Goal: Find specific page/section: Find specific page/section

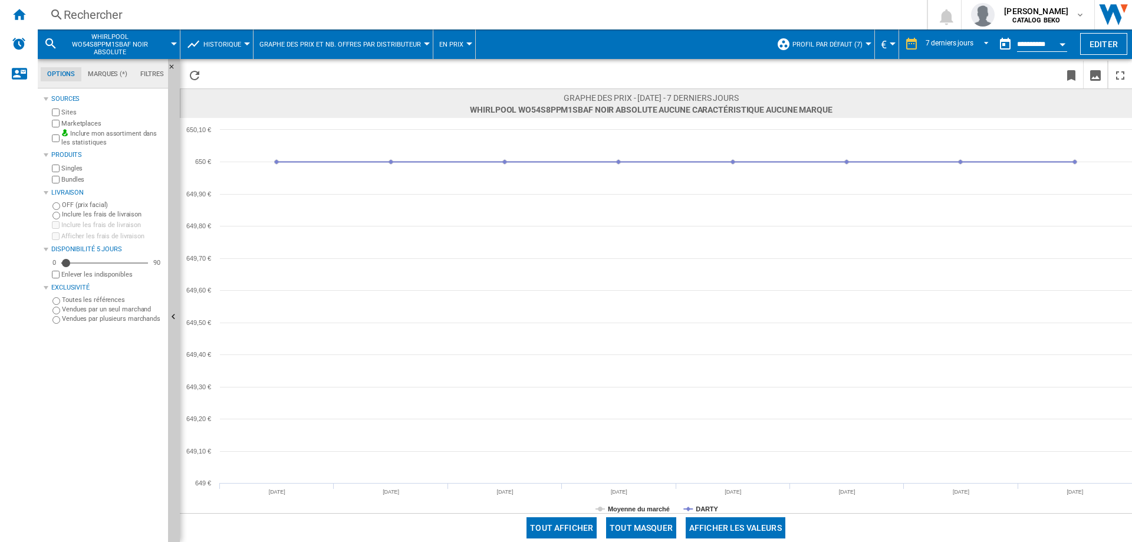
click at [107, 15] on div "Rechercher" at bounding box center [480, 14] width 833 height 17
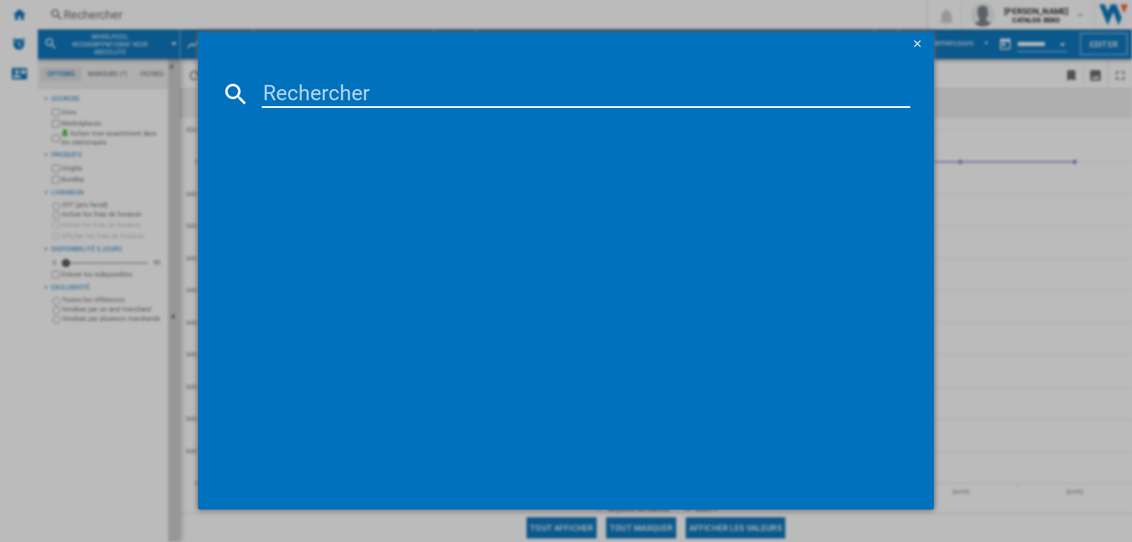
click at [352, 84] on input at bounding box center [586, 94] width 649 height 28
drag, startPoint x: 420, startPoint y: 85, endPoint x: 0, endPoint y: 73, distance: 420.0
click at [373, 84] on input "HR478G5B7F" at bounding box center [586, 94] width 649 height 28
paste input "B5ACJ7AG3"
drag, startPoint x: 137, startPoint y: 88, endPoint x: 71, endPoint y: 87, distance: 66.6
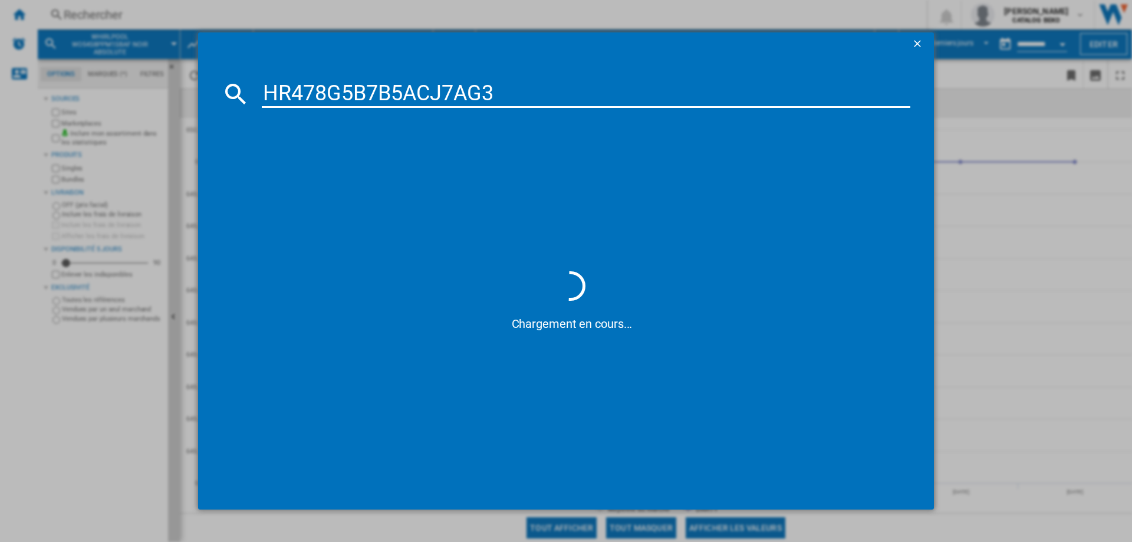
click at [71, 87] on div "HR478G5B7B5ACJ7AG3 Chargement en cours..." at bounding box center [566, 271] width 1132 height 542
paste input
type input "B5ACJ7AG3"
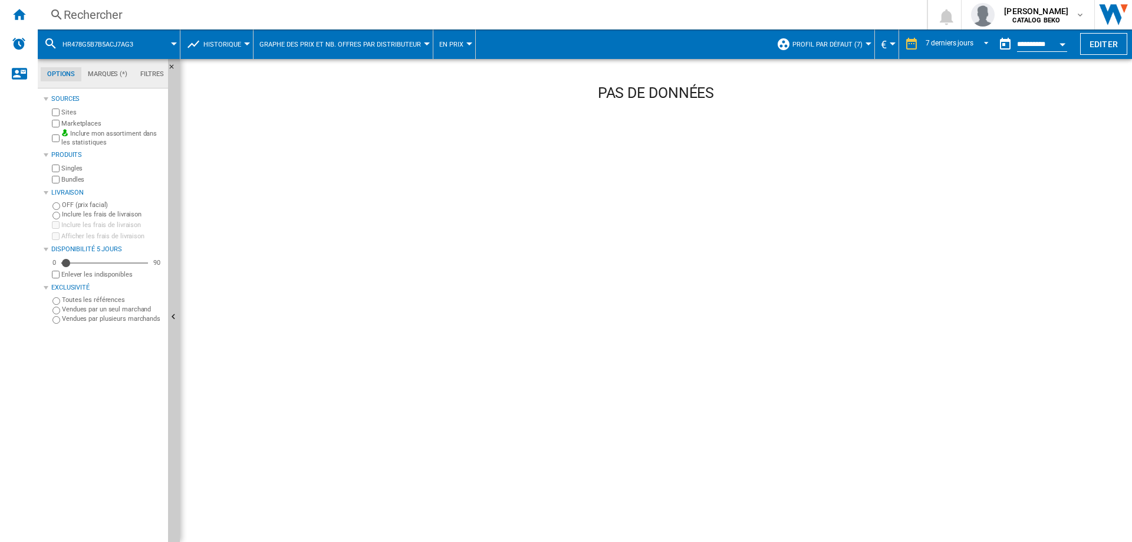
click at [111, 16] on div "Rechercher" at bounding box center [480, 14] width 833 height 17
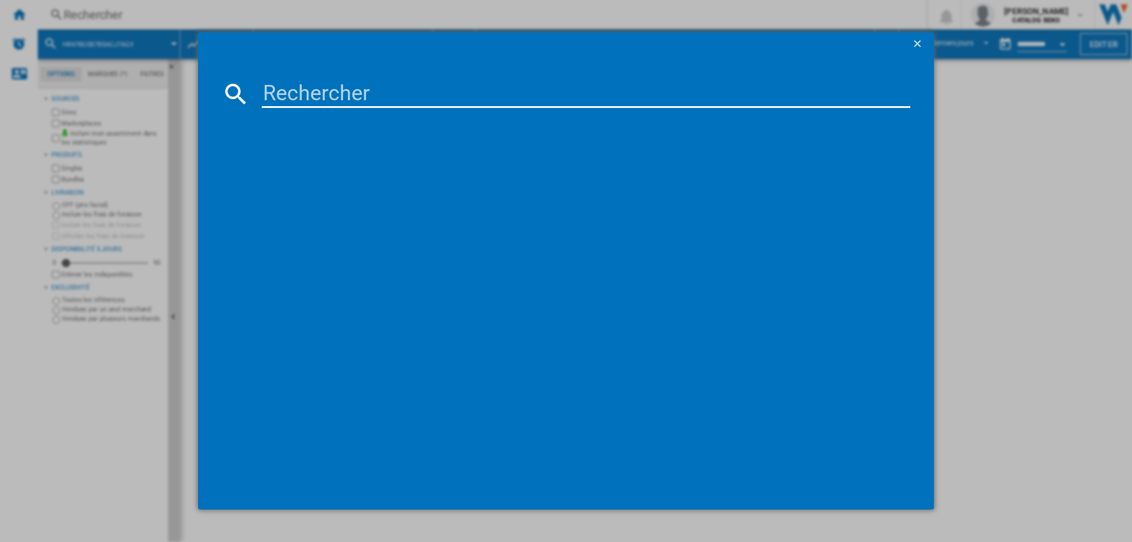
click at [538, 90] on input at bounding box center [586, 94] width 649 height 28
type input "B5ACJ7AG3"
click at [352, 175] on div "NEFF N50 B5ACJ7AG3 NOIR INOX" at bounding box center [574, 170] width 637 height 12
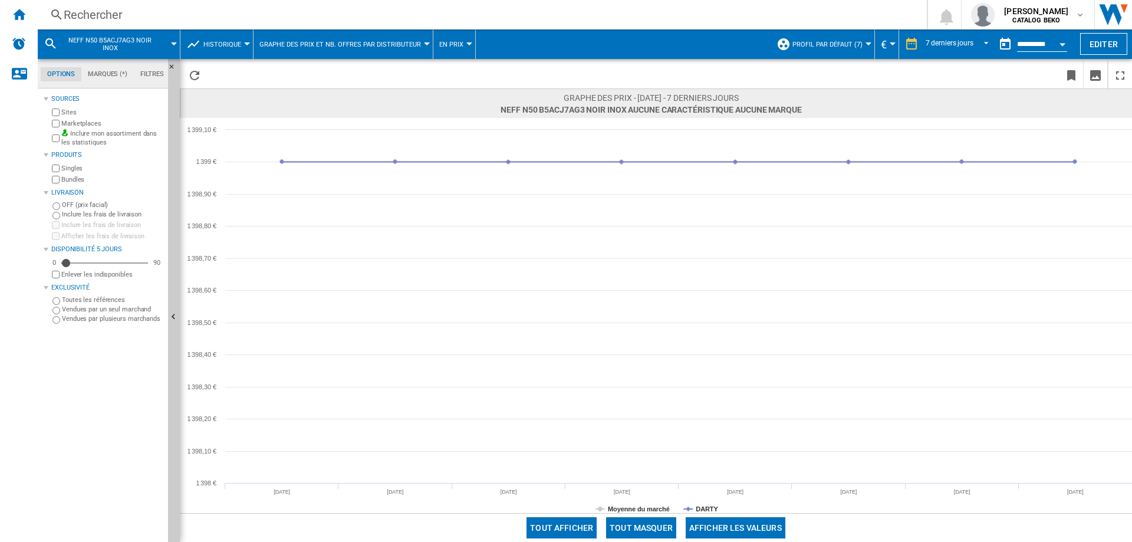
click at [107, 21] on div "Rechercher" at bounding box center [480, 14] width 833 height 17
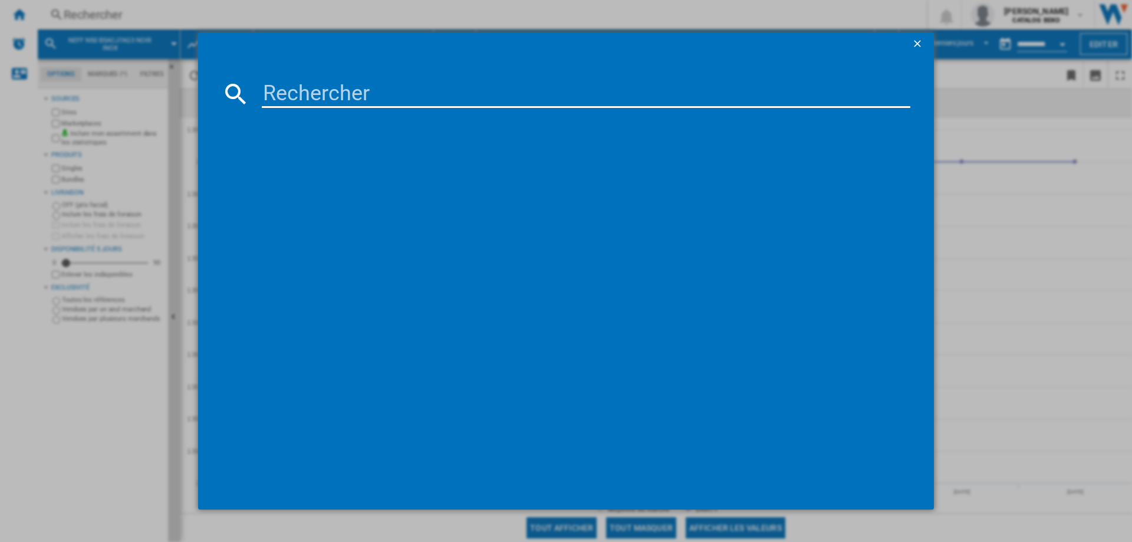
click at [443, 104] on input at bounding box center [586, 94] width 649 height 28
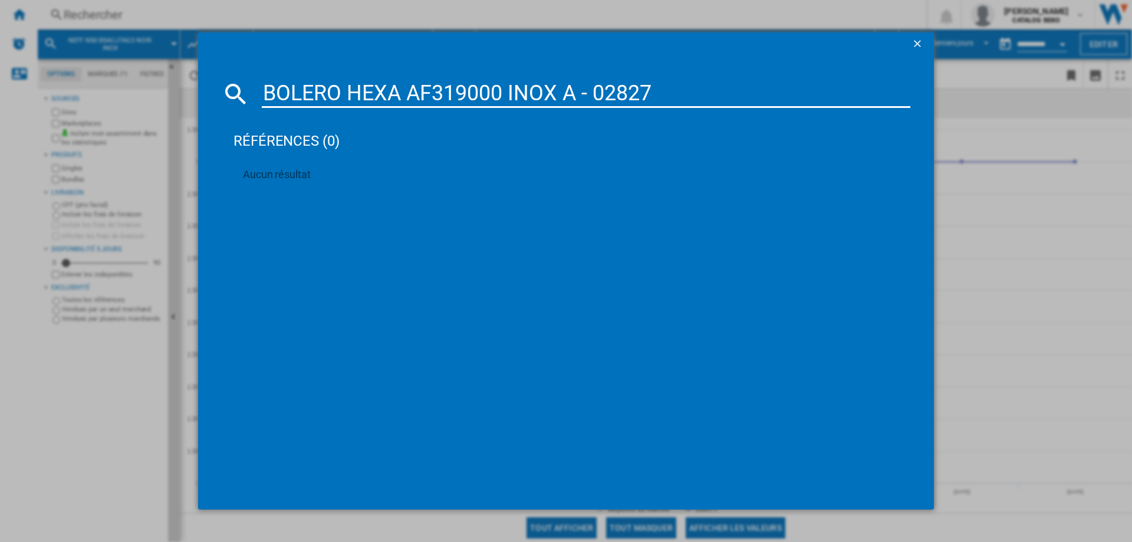
drag, startPoint x: 695, startPoint y: 96, endPoint x: 159, endPoint y: 92, distance: 536.5
click at [159, 92] on div "BOLERO HEXA AF319000 INOX A - 02827 références (0) Aucun résultat" at bounding box center [566, 271] width 1132 height 542
paste input "WOI68PT1SBA"
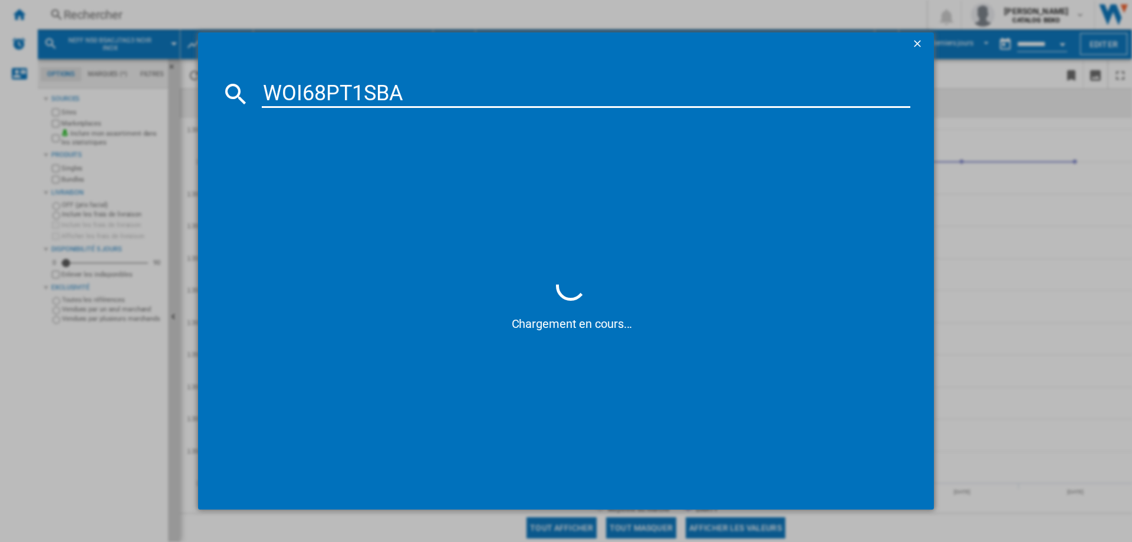
type input "WOI68PT1SBA"
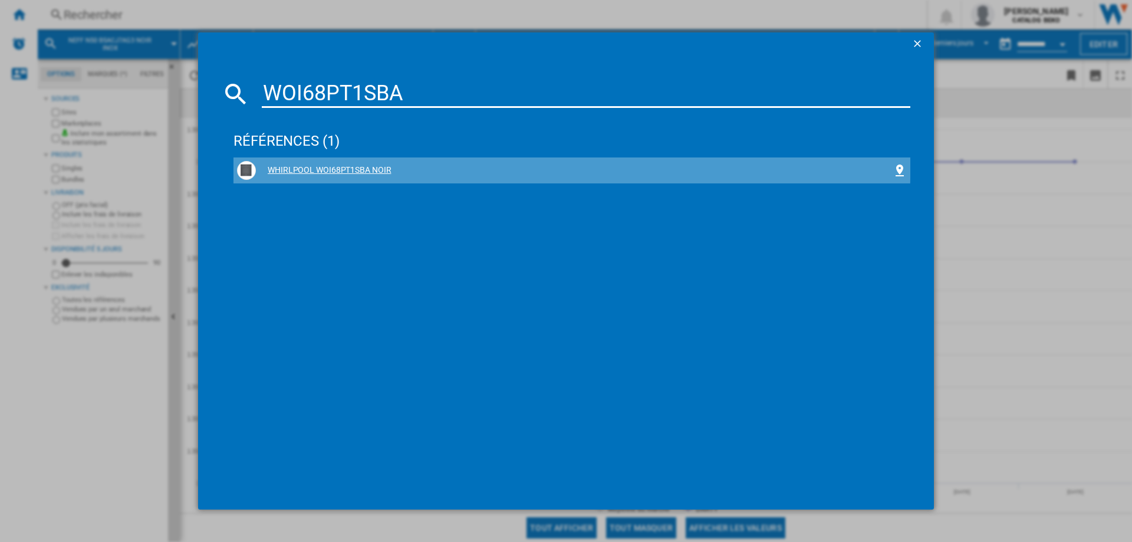
click at [361, 163] on div "WHIRLPOOL WOI68PT1SBA NOIR" at bounding box center [572, 170] width 670 height 19
click at [325, 169] on div "WHIRLPOOL WOI68PT1SBA NOIR" at bounding box center [574, 170] width 637 height 12
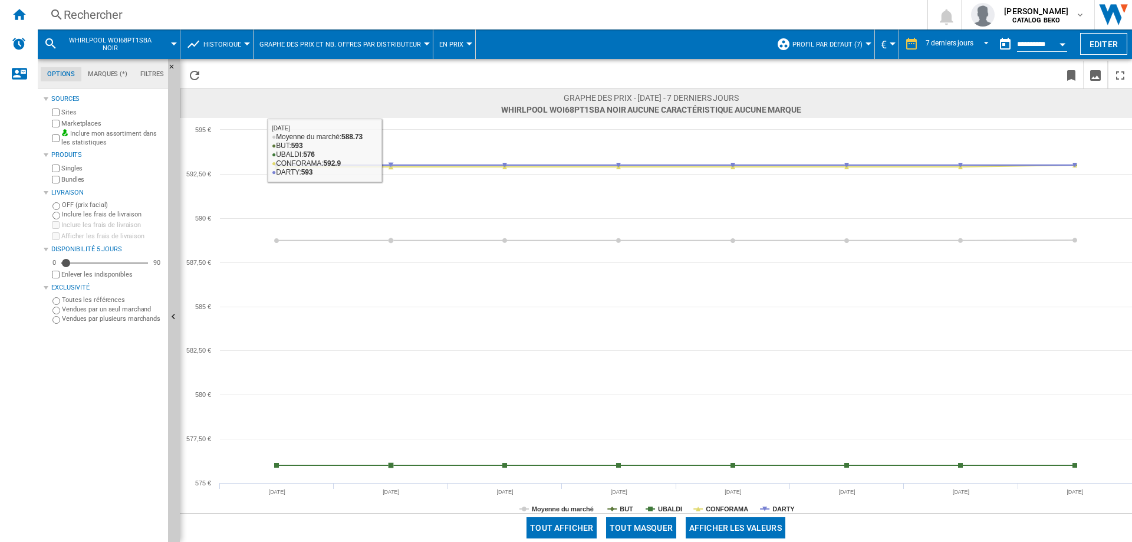
click at [84, 4] on div "Rechercher Rechercher 0 [PERSON_NAME] CATALOG BEKO CATALOG BEKO Mes paramètres …" at bounding box center [585, 14] width 1094 height 29
click at [93, 8] on div "Rechercher" at bounding box center [480, 14] width 833 height 17
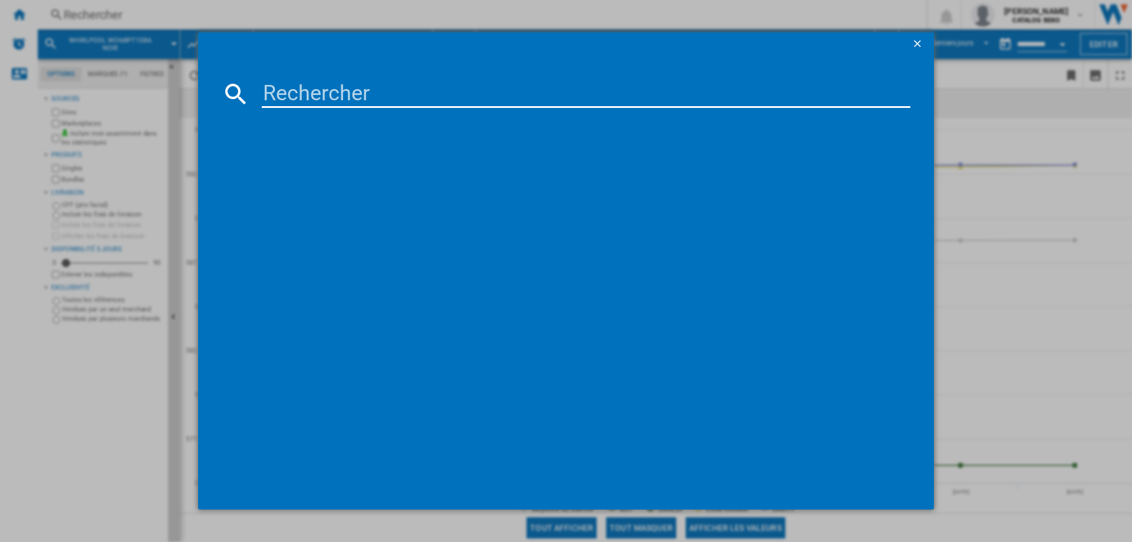
click at [325, 91] on input at bounding box center [586, 94] width 649 height 28
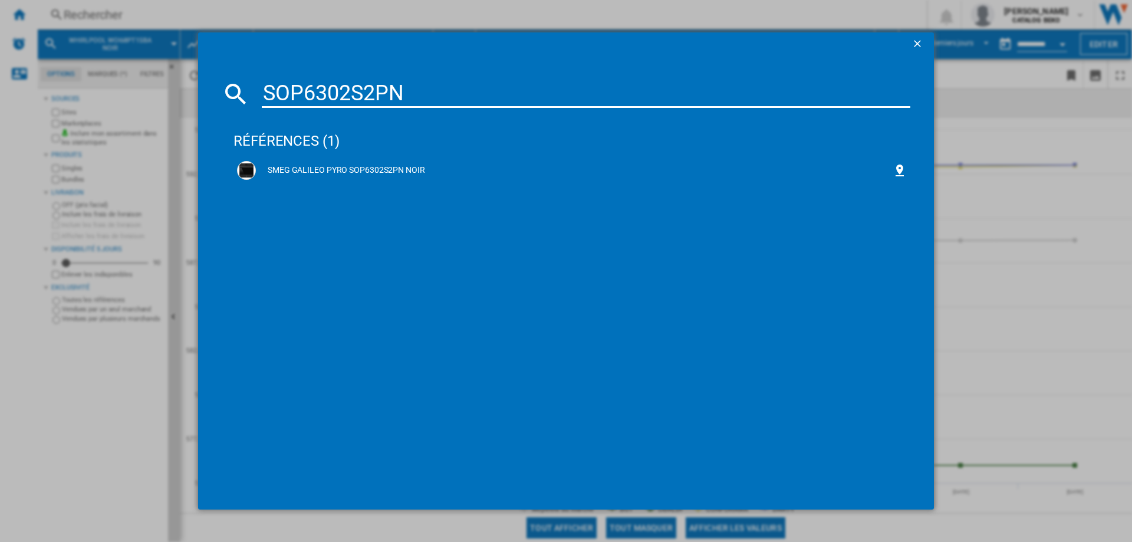
type input "SOP6302S2PN"
click at [387, 173] on div "SMEG GALILEO PYRO SOP6302S2PN NOIR" at bounding box center [574, 170] width 637 height 12
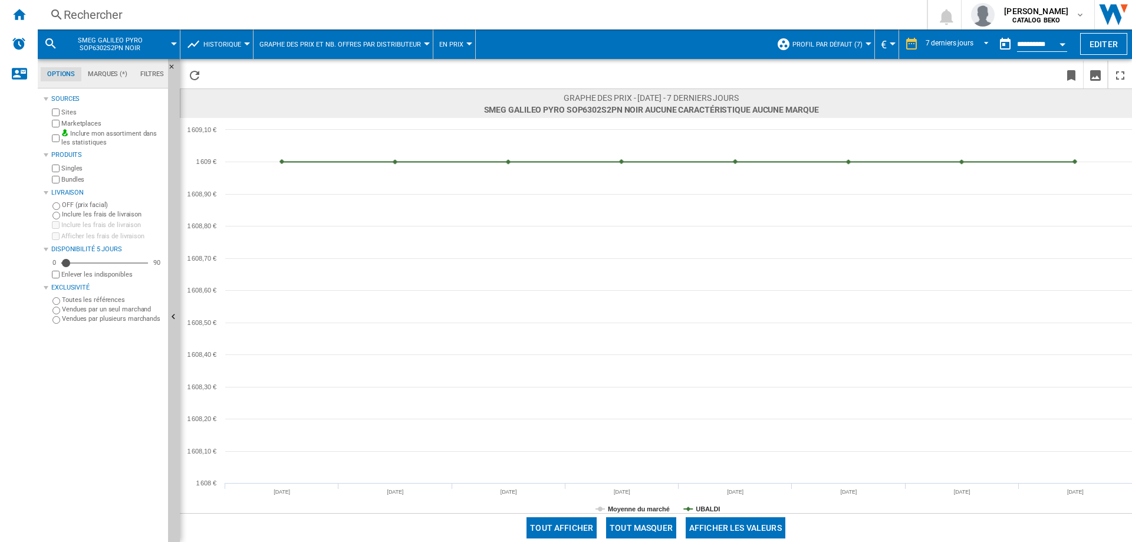
click at [119, 21] on div "Rechercher" at bounding box center [480, 14] width 833 height 17
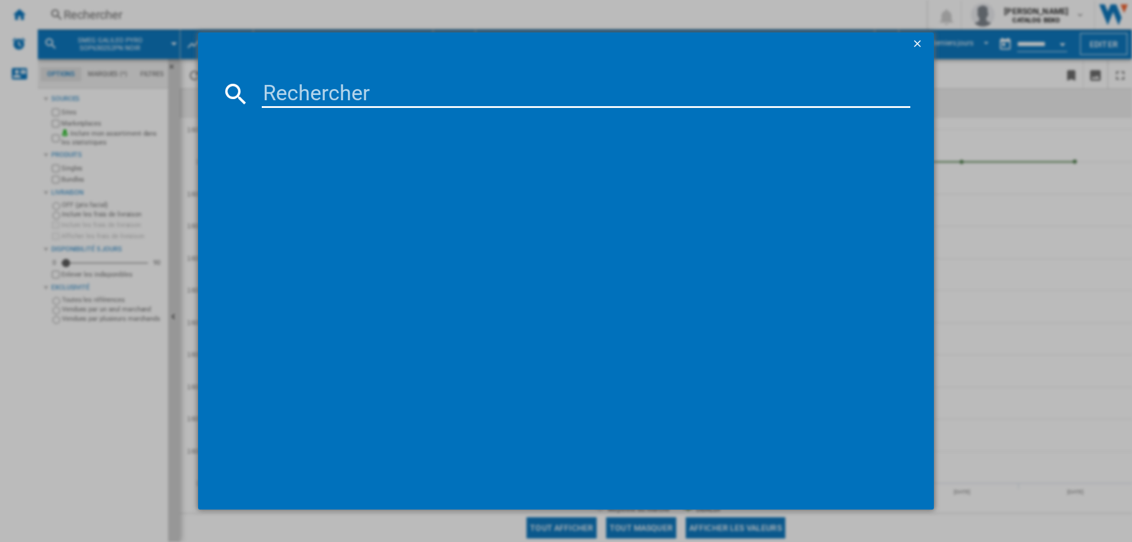
click at [396, 90] on input at bounding box center [586, 94] width 649 height 28
type input "WOI11P8FHT2SBAF"
click at [443, 76] on md-dialog-content "WOI11P8FHT2SBAF Chargement en cours..." at bounding box center [566, 282] width 736 height 453
click at [465, 91] on input "WOI11P8FHT2SBAF" at bounding box center [586, 94] width 649 height 28
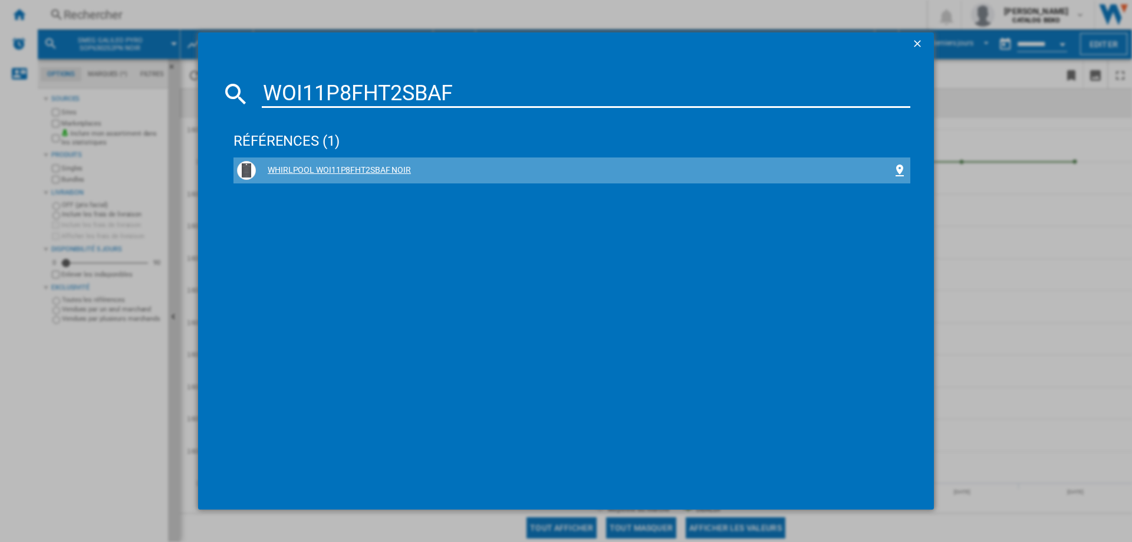
click at [383, 176] on div "WHIRLPOOL WOI11P8FHT2SBAF NOIR" at bounding box center [572, 170] width 670 height 19
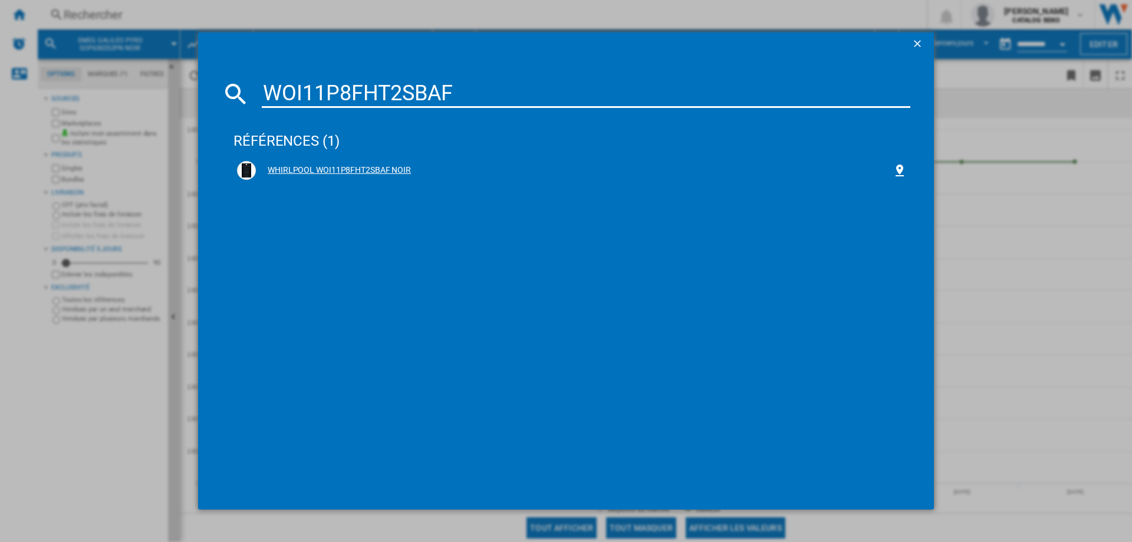
click at [376, 173] on div "WHIRLPOOL WOI11P8FHT2SBAF NOIR" at bounding box center [574, 170] width 637 height 12
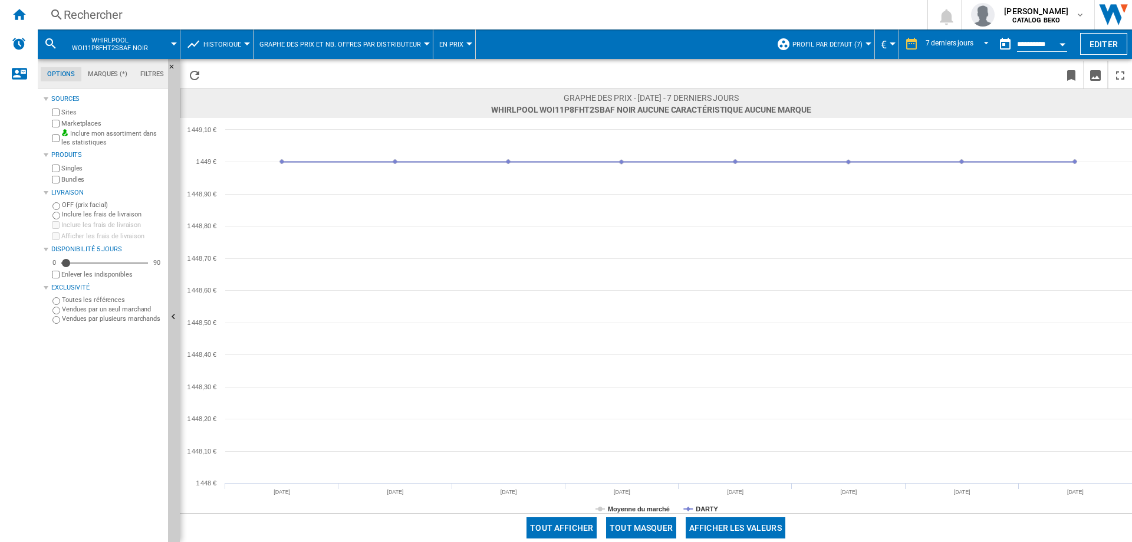
click at [107, 14] on div "Rechercher" at bounding box center [480, 14] width 833 height 17
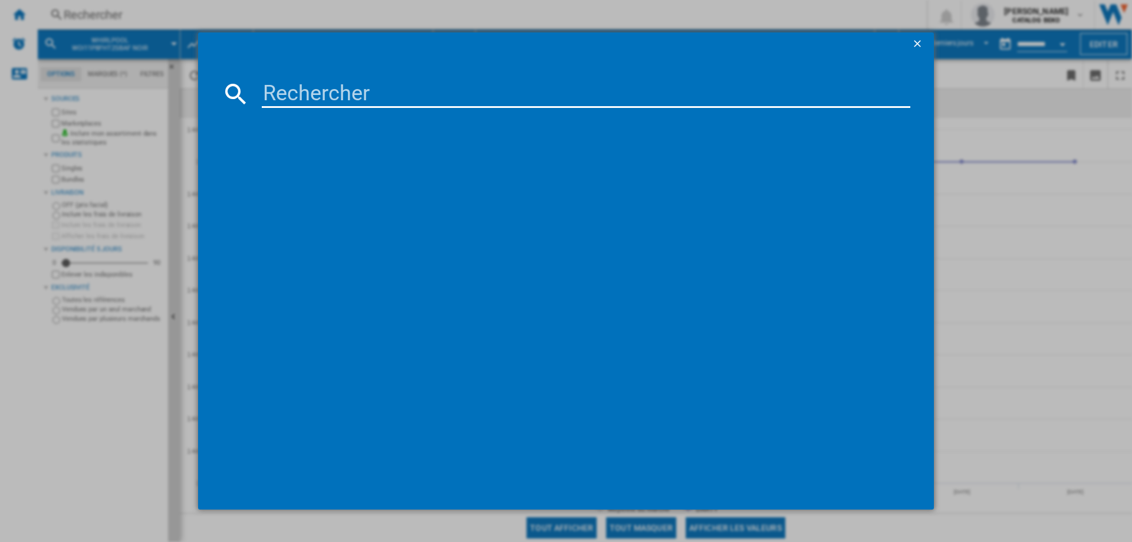
click at [420, 96] on input at bounding box center [586, 94] width 649 height 28
type input "WOI6A81PT1SBAF"
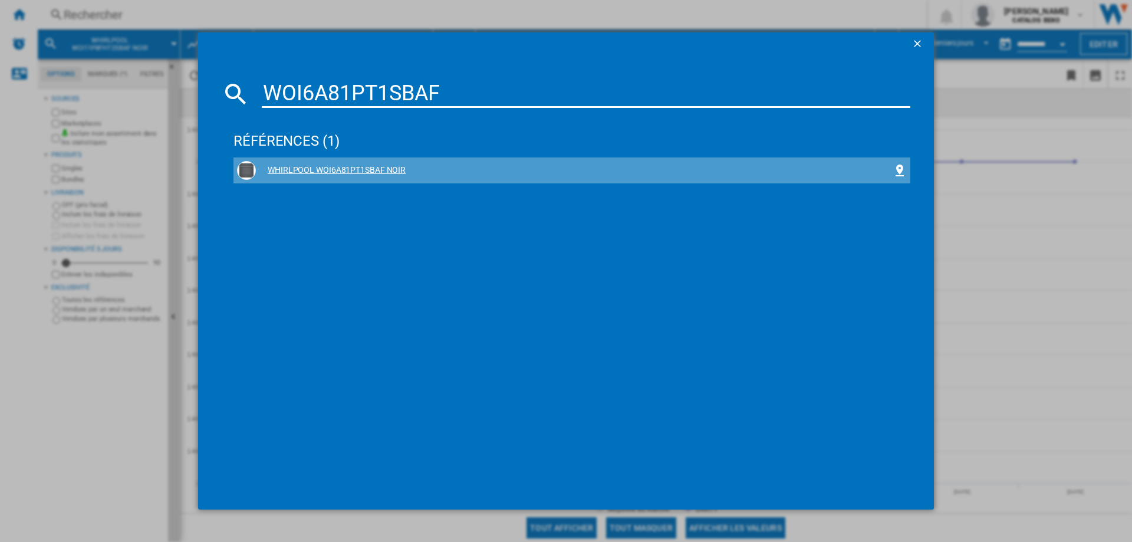
click at [383, 163] on div "WHIRLPOOL WOI6A81PT1SBAF NOIR" at bounding box center [572, 170] width 670 height 19
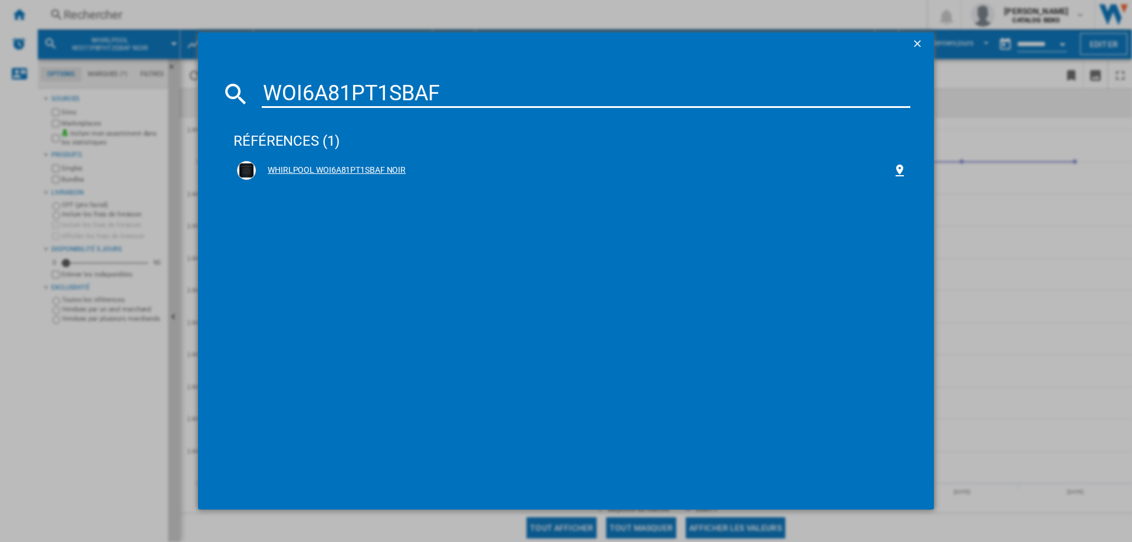
click at [357, 169] on div "WHIRLPOOL WOI6A81PT1SBAF NOIR" at bounding box center [574, 170] width 637 height 12
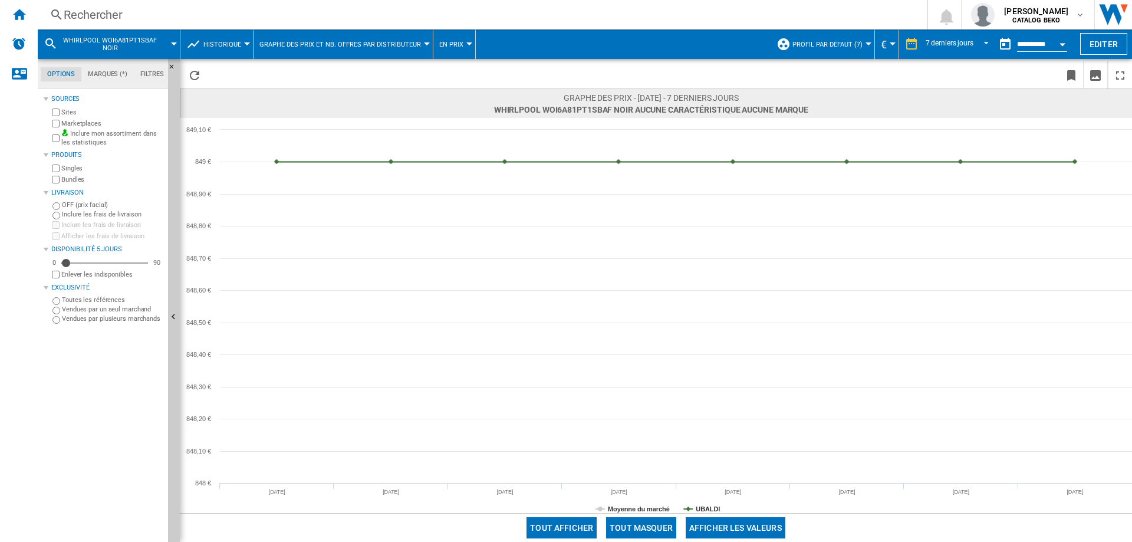
click at [110, 12] on div "Rechercher" at bounding box center [480, 14] width 833 height 17
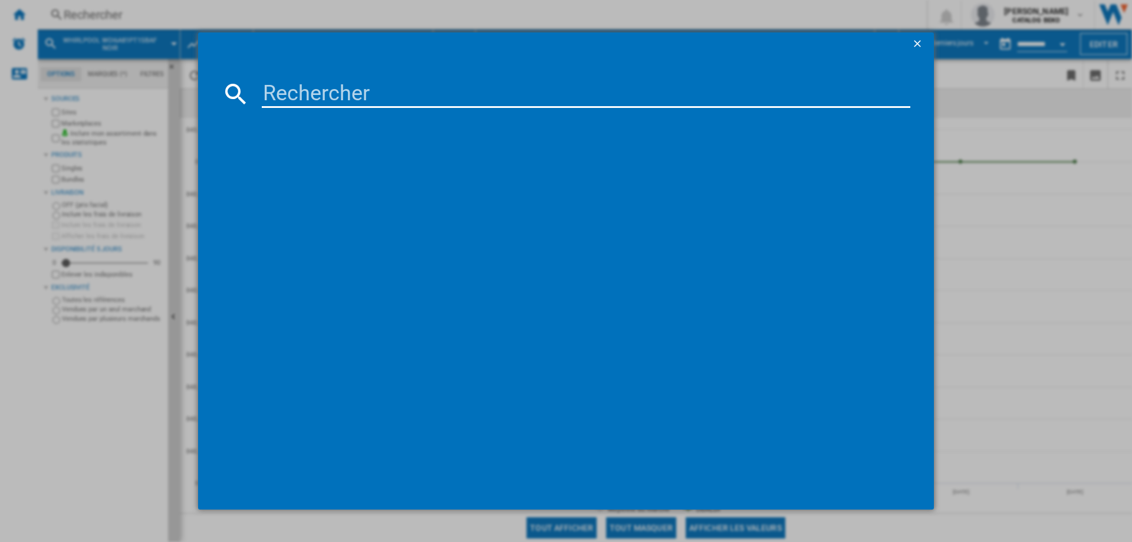
click at [300, 88] on input at bounding box center [586, 94] width 649 height 28
drag, startPoint x: 436, startPoint y: 85, endPoint x: 152, endPoint y: 103, distance: 284.7
click at [152, 103] on div "WAI4IS82PM1XAF références (0) Aucun résultat" at bounding box center [566, 271] width 1132 height 542
paste input "OI4S8PM1SB"
type input "WOI4S8PM1SB"
